Goal: Information Seeking & Learning: Learn about a topic

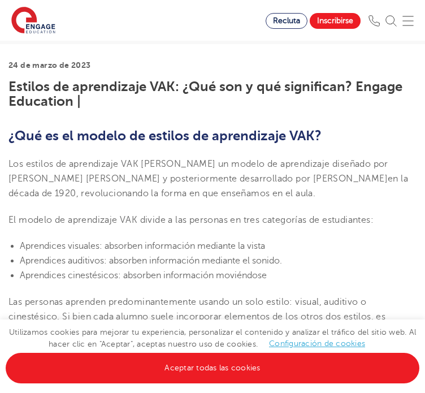
scroll to position [282, 0]
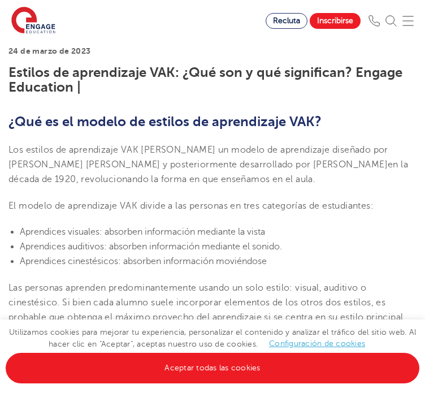
click at [42, 153] on font "Los estilos de aprendizaje VAK [PERSON_NAME] un modelo de aprendizaje diseñado …" at bounding box center [198, 157] width 380 height 25
drag, startPoint x: 8, startPoint y: 142, endPoint x: 179, endPoint y: 168, distance: 172.6
click at [179, 168] on p "Los estilos de aprendizaje VAK [PERSON_NAME] un modelo de aprendizaje diseñado …" at bounding box center [212, 164] width 408 height 45
copy span "Los estilos de aprendizaje VAK [PERSON_NAME] un modelo de aprendizaje diseñado …"
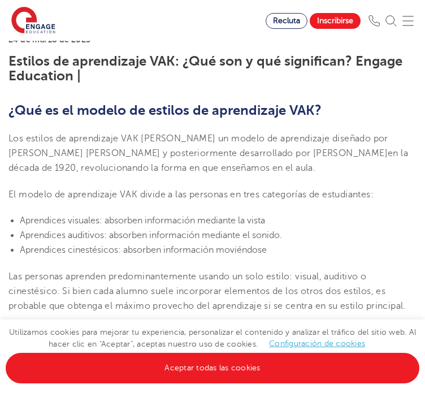
scroll to position [339, 0]
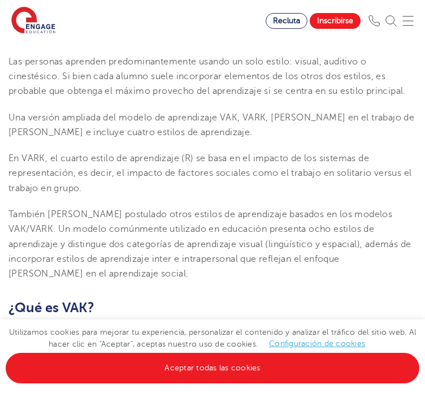
click at [192, 177] on p "En VARK, el cuarto estilo de aprendizaje (R) se basa en el impacto de los siste…" at bounding box center [212, 173] width 408 height 45
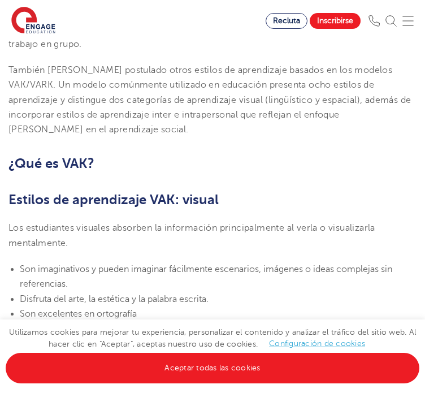
scroll to position [678, 0]
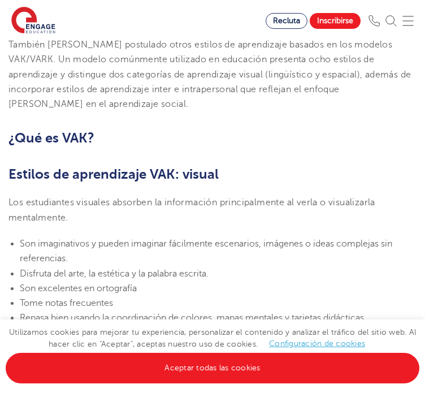
click at [8, 197] on font "Los estudiantes visuales absorben la información principalmente al verla o visu…" at bounding box center [191, 209] width 367 height 25
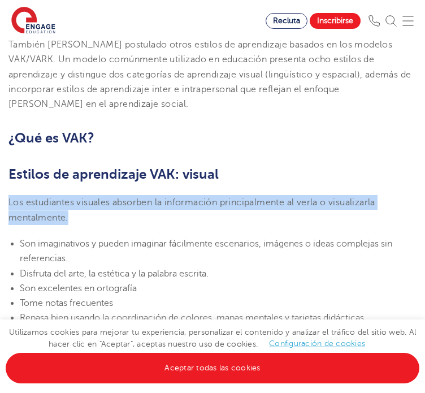
drag, startPoint x: 8, startPoint y: 175, endPoint x: 68, endPoint y: 194, distance: 62.2
click at [68, 197] on font "Los estudiantes visuales absorben la información principalmente al verla o visu…" at bounding box center [191, 209] width 367 height 25
copy font "Los estudiantes visuales absorben la información principalmente al verla o visu…"
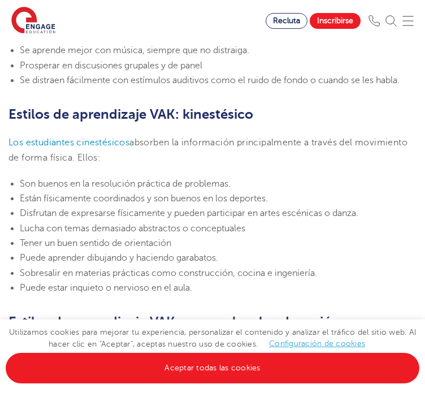
scroll to position [1186, 0]
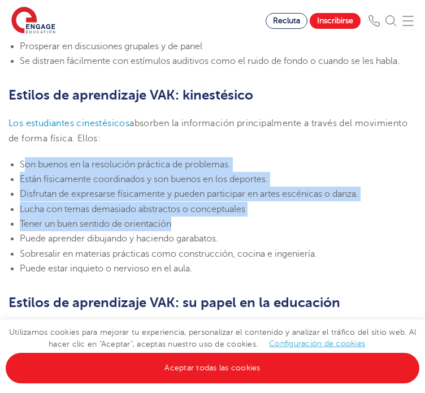
drag, startPoint x: 23, startPoint y: 140, endPoint x: 190, endPoint y: 194, distance: 175.6
click at [190, 194] on ul "Son buenos en la resolución práctica de problemas. Están físicamente coordinado…" at bounding box center [212, 216] width 408 height 119
click at [187, 216] on li "Tener un buen sentido de orientación" at bounding box center [218, 223] width 397 height 15
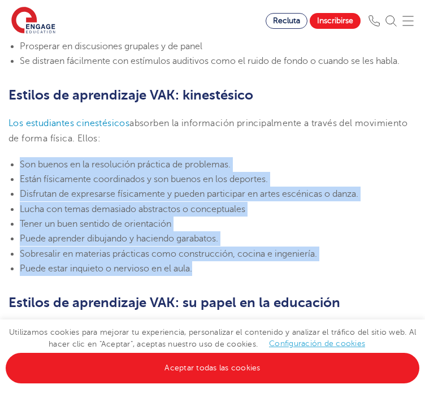
drag, startPoint x: 21, startPoint y: 136, endPoint x: 202, endPoint y: 240, distance: 208.6
click at [202, 240] on ul "Son buenos en la resolución práctica de problemas. Están físicamente coordinado…" at bounding box center [212, 216] width 408 height 119
copy ul "Son buenos en la resolución práctica de problemas. Están físicamente coordinado…"
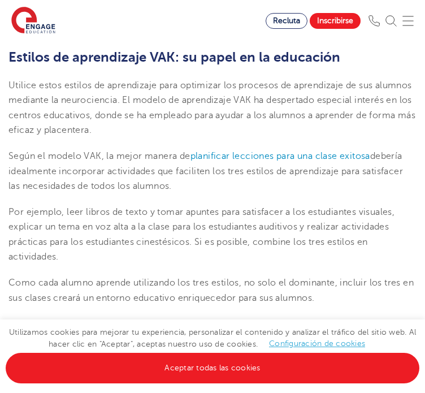
scroll to position [1412, 0]
